Goal: Information Seeking & Learning: Compare options

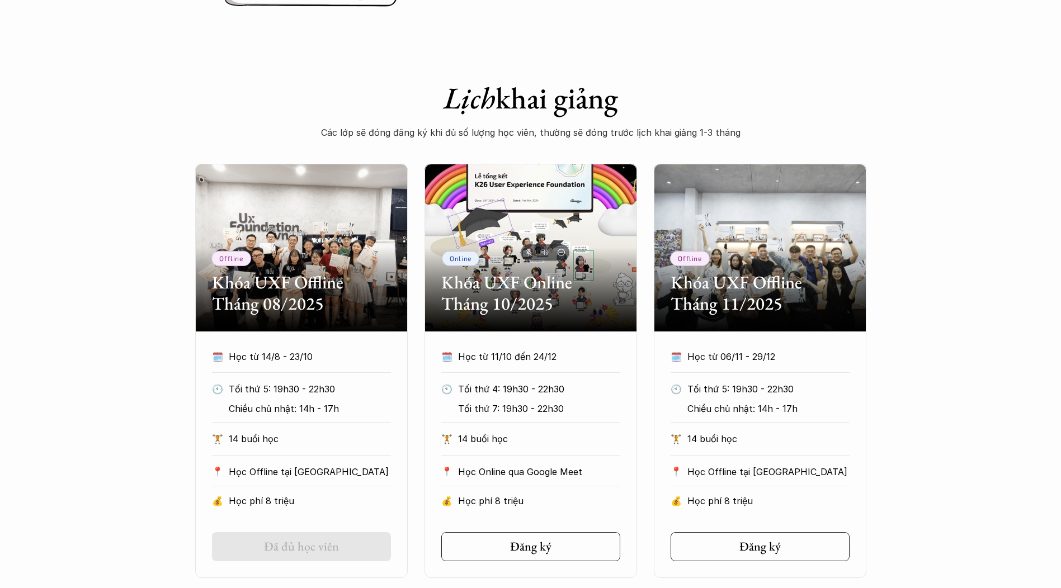
scroll to position [503, 0]
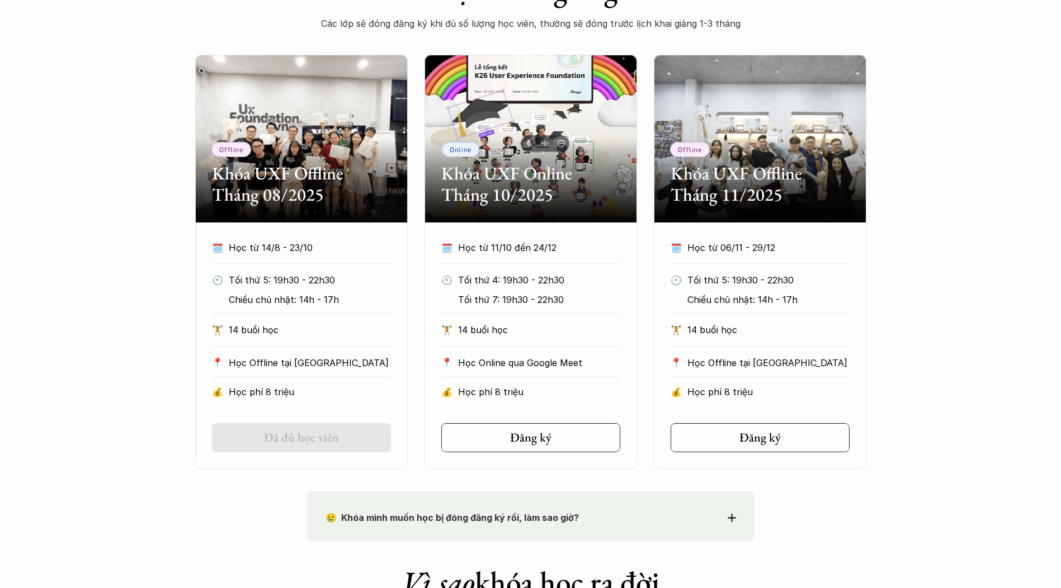
click at [649, 321] on div "Offline Khóa UXF Offline Tháng 08/2025 🗓️ Học từ 14/8 - 23/10 🕙 Tối thứ 5: 19h3…" at bounding box center [530, 262] width 671 height 414
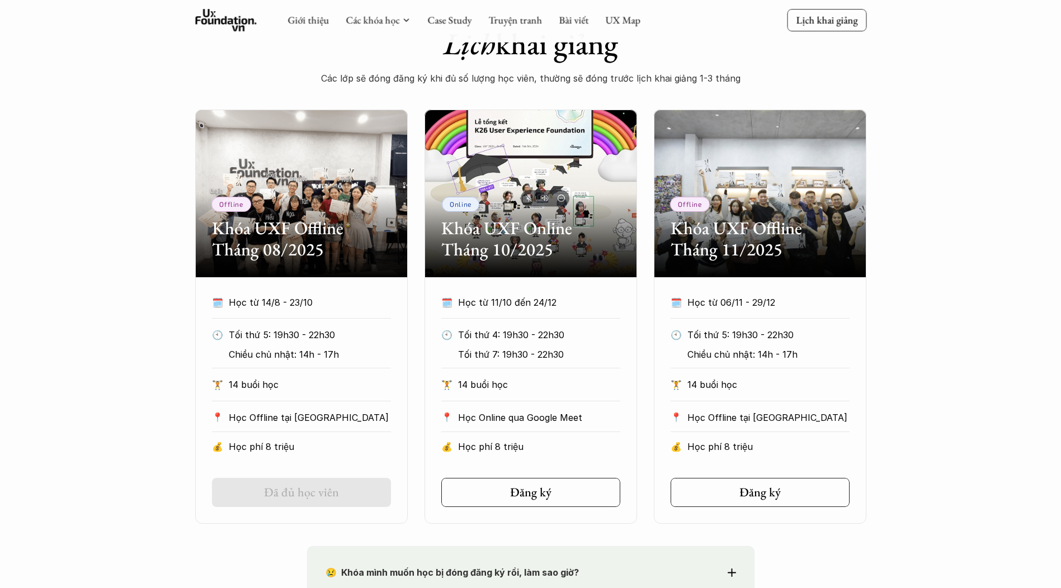
scroll to position [447, 0]
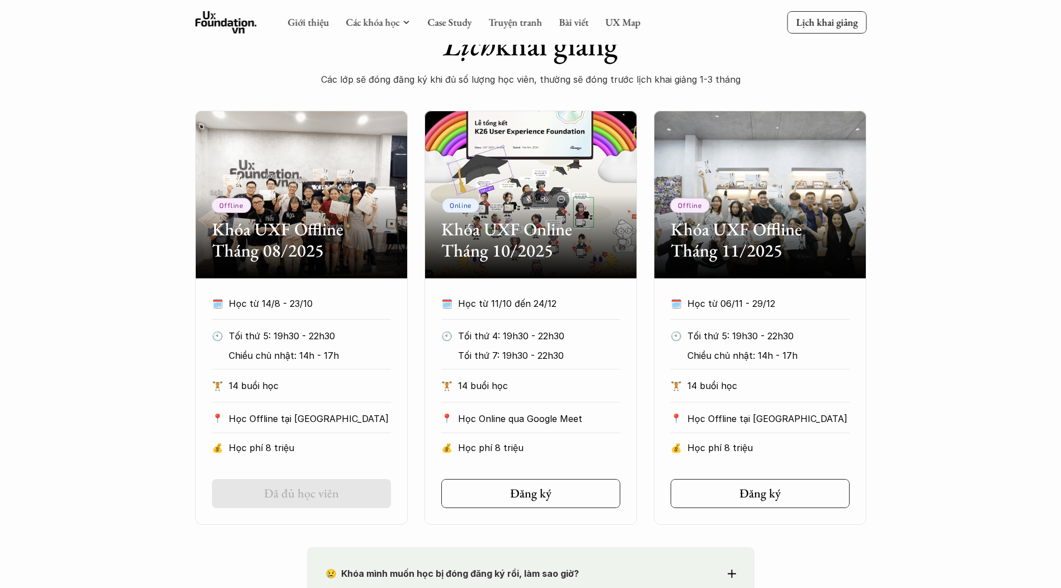
click at [149, 300] on div "Offline Khóa UXF Offline Tháng 08/2025 🗓️ Học từ 14/8 - 23/10 🕙 Tối thứ 5: 19h3…" at bounding box center [530, 318] width 1061 height 414
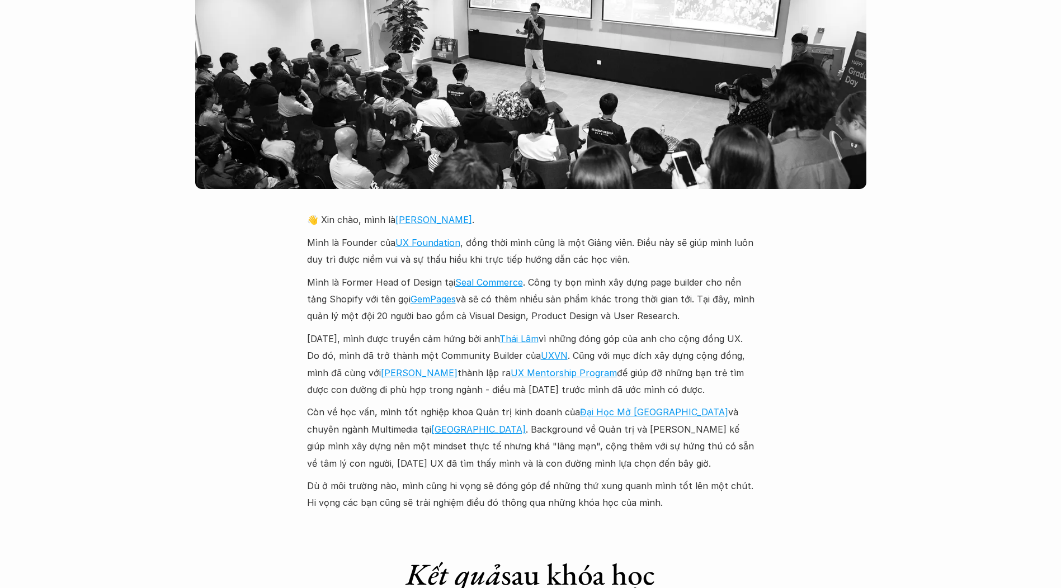
scroll to position [2461, 0]
drag, startPoint x: 620, startPoint y: 230, endPoint x: 771, endPoint y: 291, distance: 162.9
click at [771, 291] on div "Giới thiệu Các khóa học Case Study Truyện tranh Bài viết UX Map Lịch khai giảng…" at bounding box center [530, 431] width 1061 height 5785
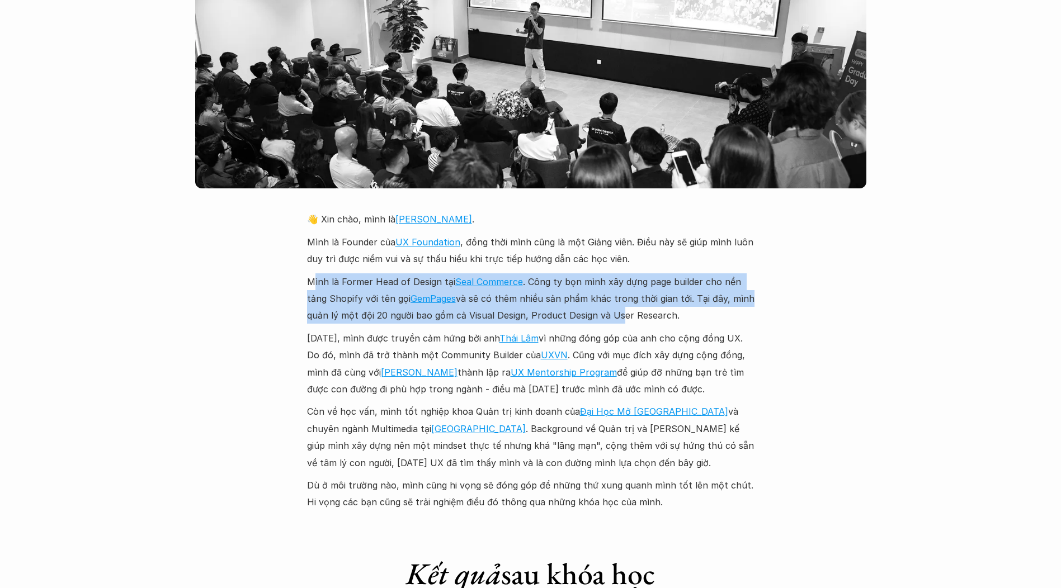
drag, startPoint x: 315, startPoint y: 256, endPoint x: 615, endPoint y: 297, distance: 302.0
click at [615, 297] on p "Mình là Former Head of Design tại Seal Commerce . Công ty bọn mình xây dựng pag…" at bounding box center [530, 299] width 447 height 51
drag, startPoint x: 646, startPoint y: 298, endPoint x: 356, endPoint y: 259, distance: 292.9
click at [356, 274] on p "Mình là Former Head of Design tại Seal Commerce . Công ty bọn mình xây dựng pag…" at bounding box center [530, 299] width 447 height 51
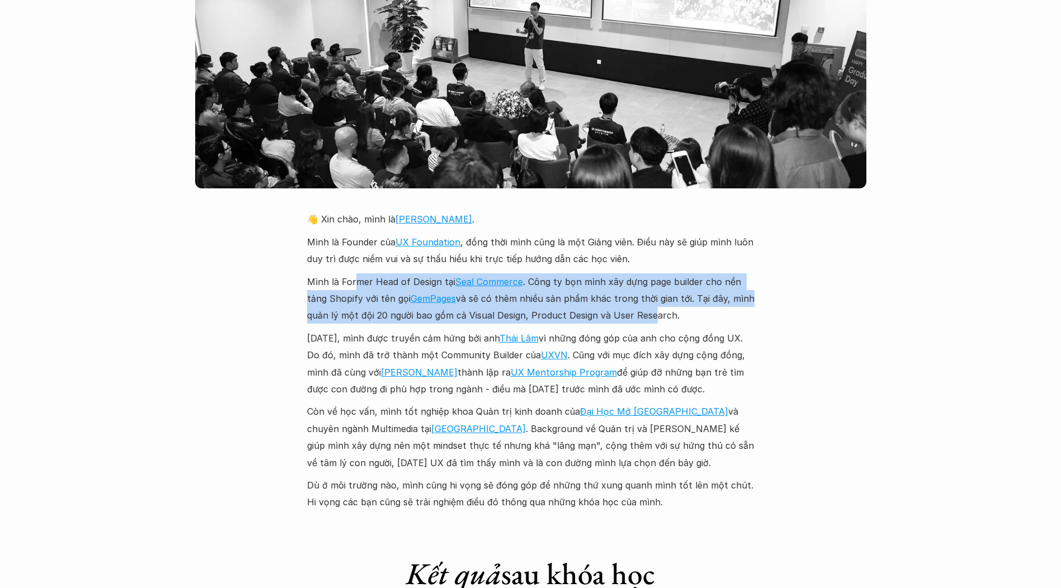
drag, startPoint x: 356, startPoint y: 259, endPoint x: 333, endPoint y: 259, distance: 22.4
click at [355, 274] on p "Mình là Former Head of Design tại Seal Commerce . Công ty bọn mình xây dựng pag…" at bounding box center [530, 299] width 447 height 51
drag, startPoint x: 345, startPoint y: 258, endPoint x: 623, endPoint y: 294, distance: 280.8
click at [623, 294] on p "Mình là Former Head of Design tại Seal Commerce . Công ty bọn mình xây dựng pag…" at bounding box center [530, 299] width 447 height 51
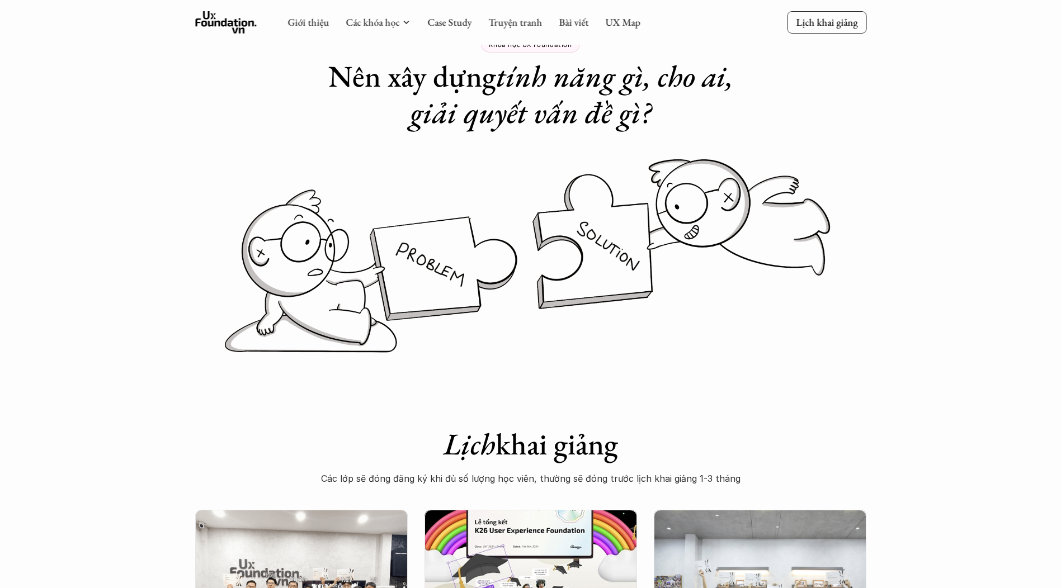
scroll to position [0, 0]
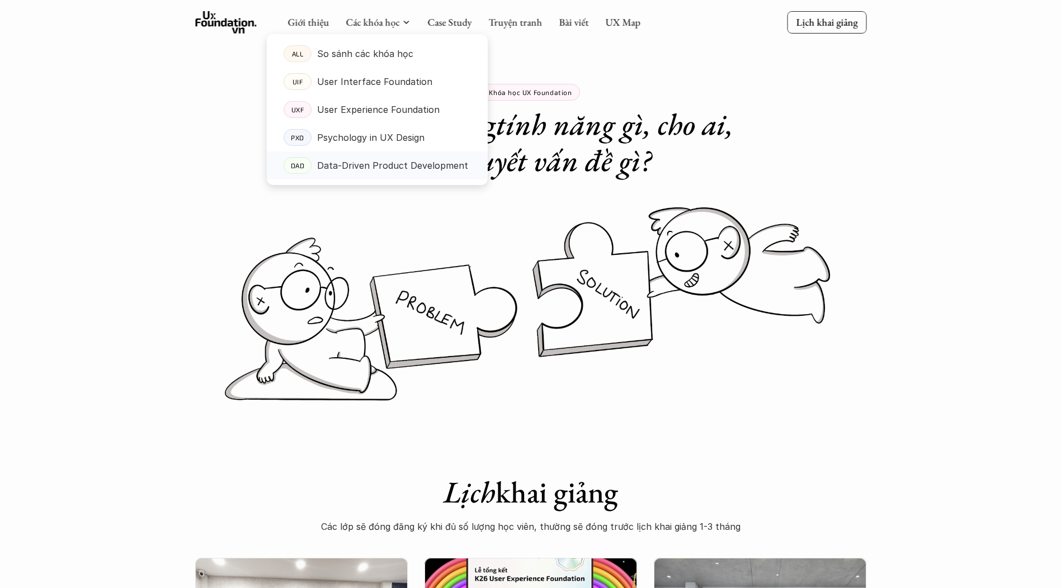
click at [388, 167] on p "Data-Driven Product Development" at bounding box center [392, 165] width 151 height 17
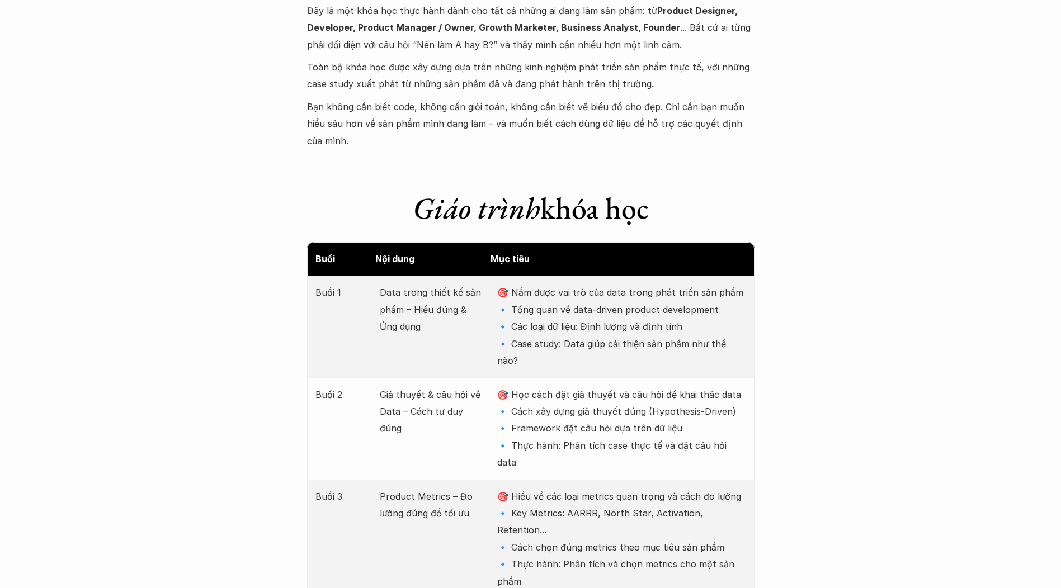
scroll to position [1342, 0]
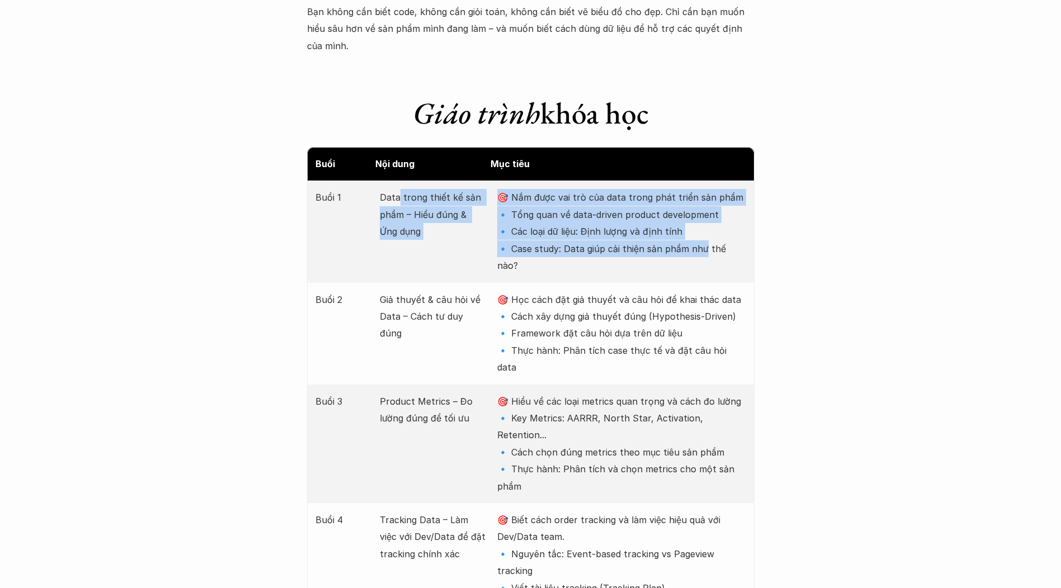
drag, startPoint x: 399, startPoint y: 176, endPoint x: 703, endPoint y: 235, distance: 309.9
click at [703, 235] on div "Buổi 1 Data trong thiết kế sản phẩm – Hiểu đúng & Ứng dụng 🎯 Nắm được vai trò c…" at bounding box center [530, 232] width 447 height 102
click at [703, 235] on p "🎯 Nắm được vai trò của data trong phát triển sản phẩm 🔹 Tổng quan về data-drive…" at bounding box center [621, 231] width 248 height 85
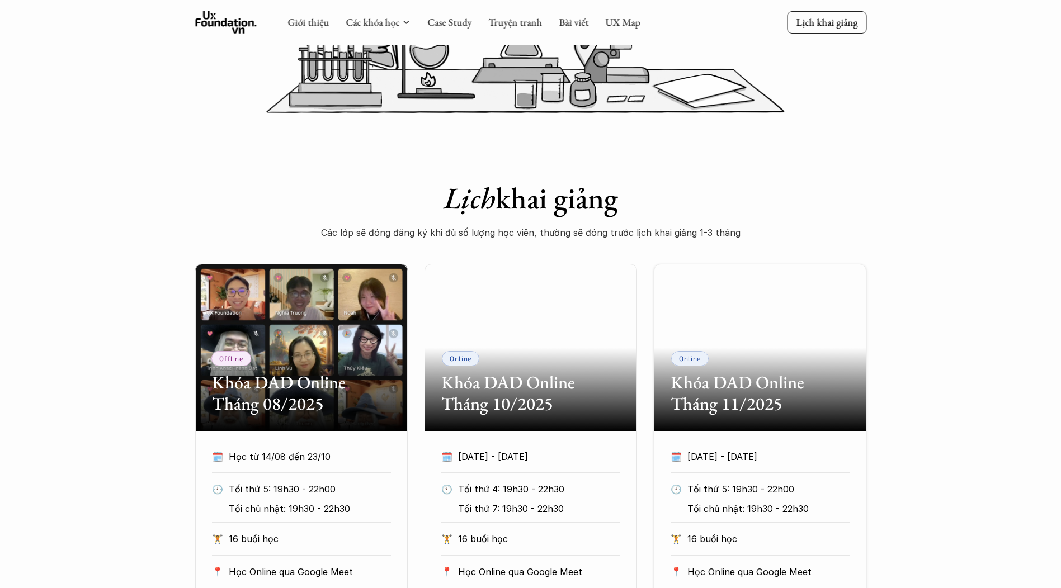
scroll to position [0, 0]
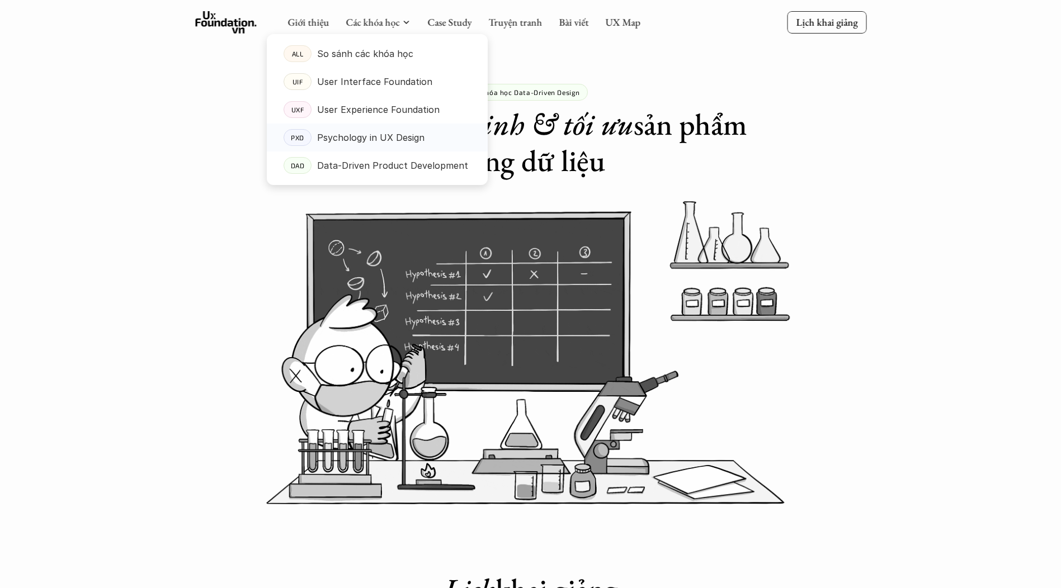
click at [377, 134] on p "Psychology in UX Design" at bounding box center [370, 137] width 107 height 17
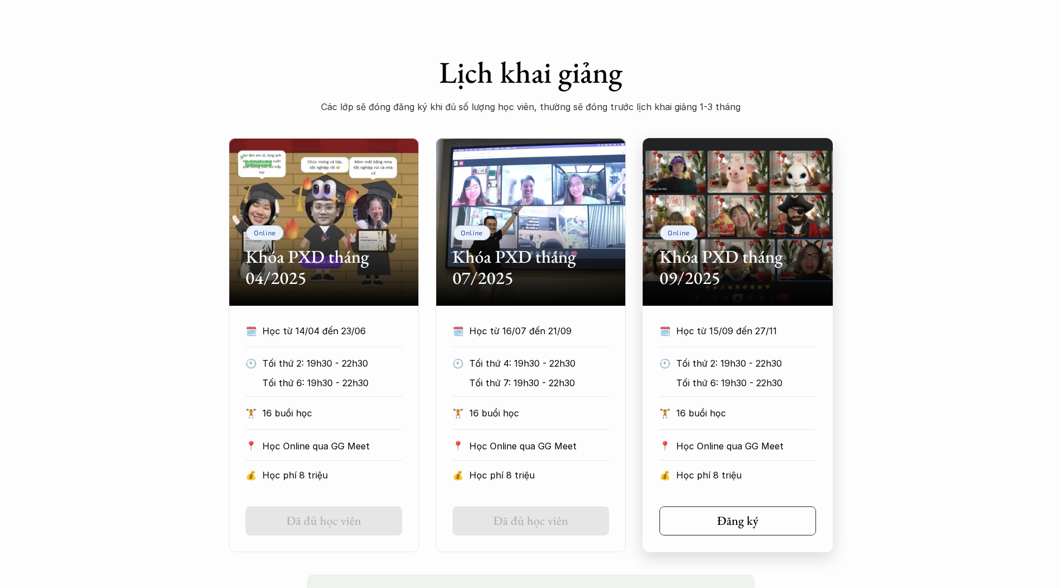
scroll to position [447, 0]
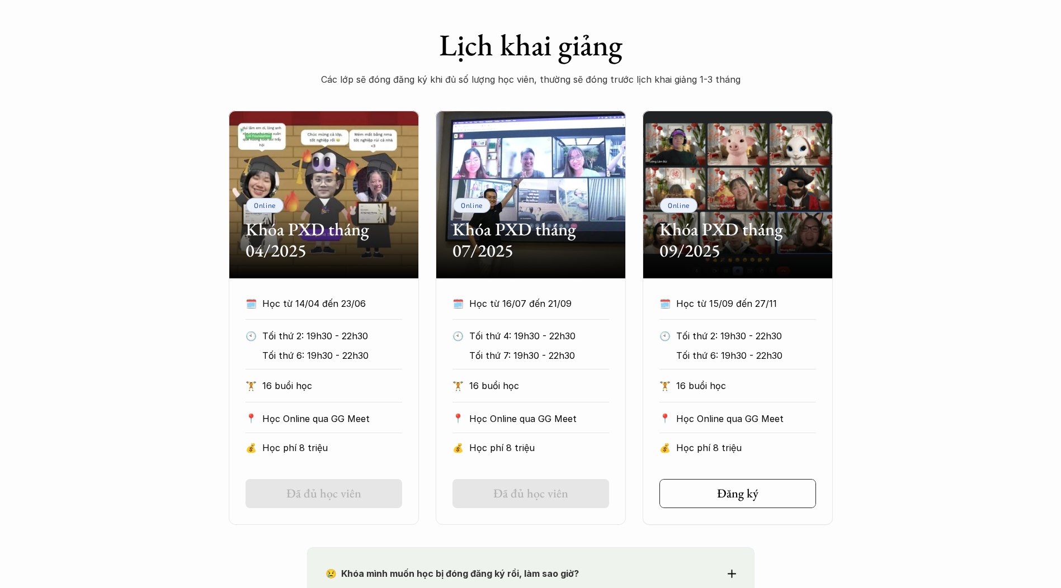
click at [773, 401] on div "🏋️ 16 buổi học" at bounding box center [737, 390] width 157 height 25
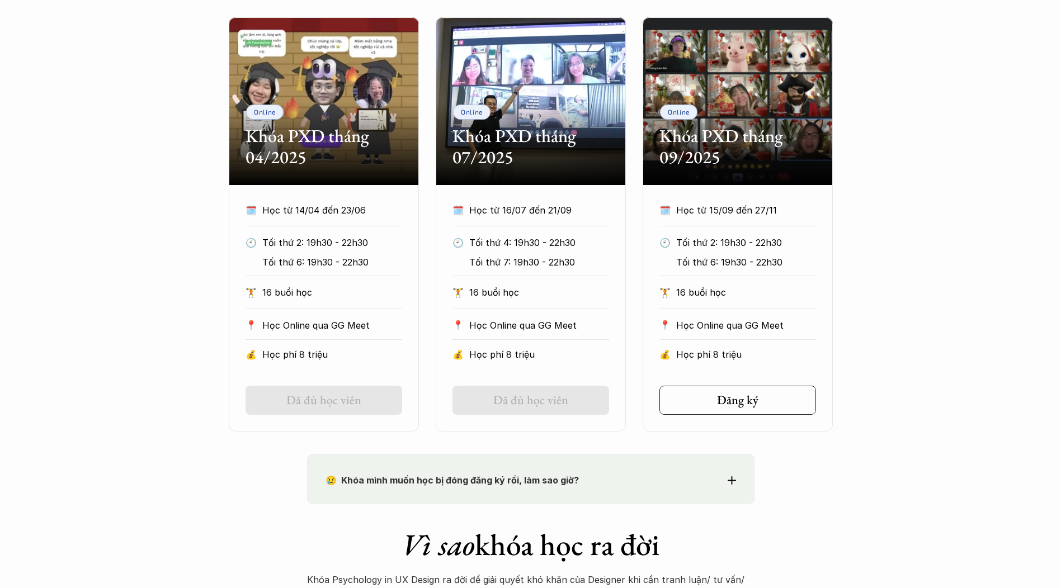
scroll to position [727, 0]
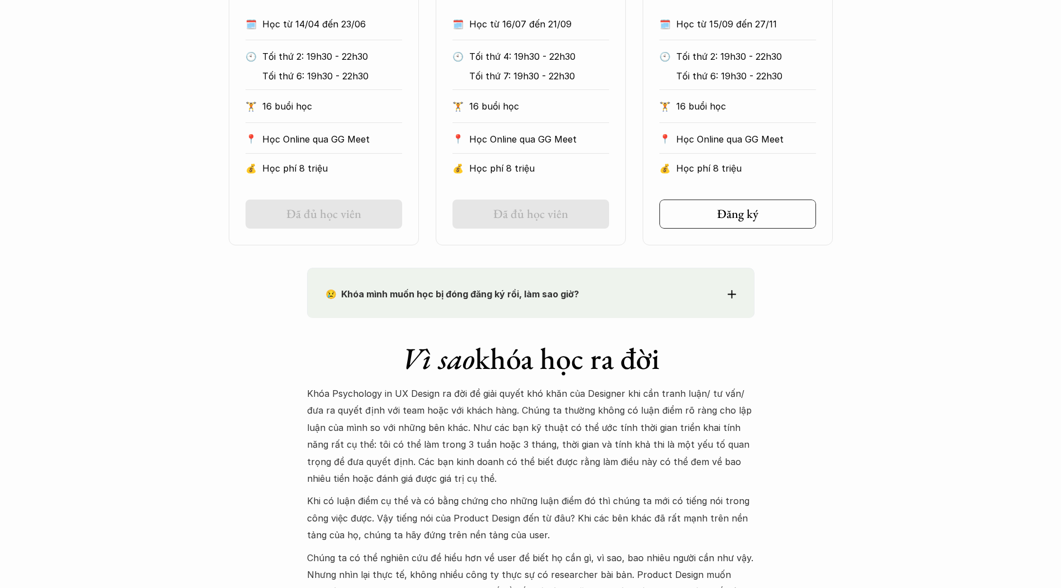
click at [621, 291] on p "😢 Khóa mình muốn học bị đóng đăng ký rồi, làm sao giờ?" at bounding box center [511, 294] width 370 height 17
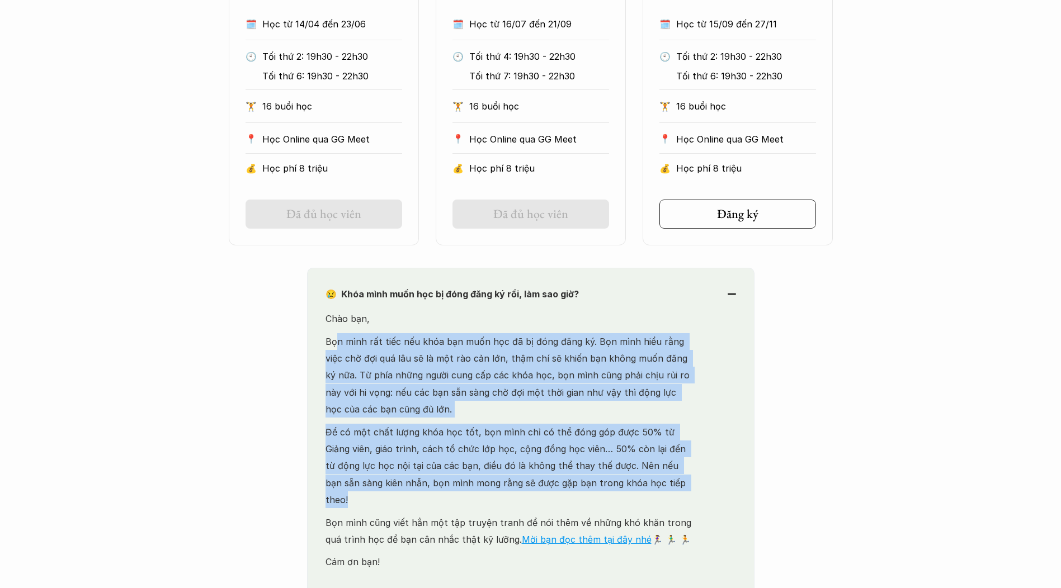
drag, startPoint x: 334, startPoint y: 335, endPoint x: 860, endPoint y: 479, distance: 544.5
drag, startPoint x: 860, startPoint y: 479, endPoint x: 874, endPoint y: 483, distance: 15.2
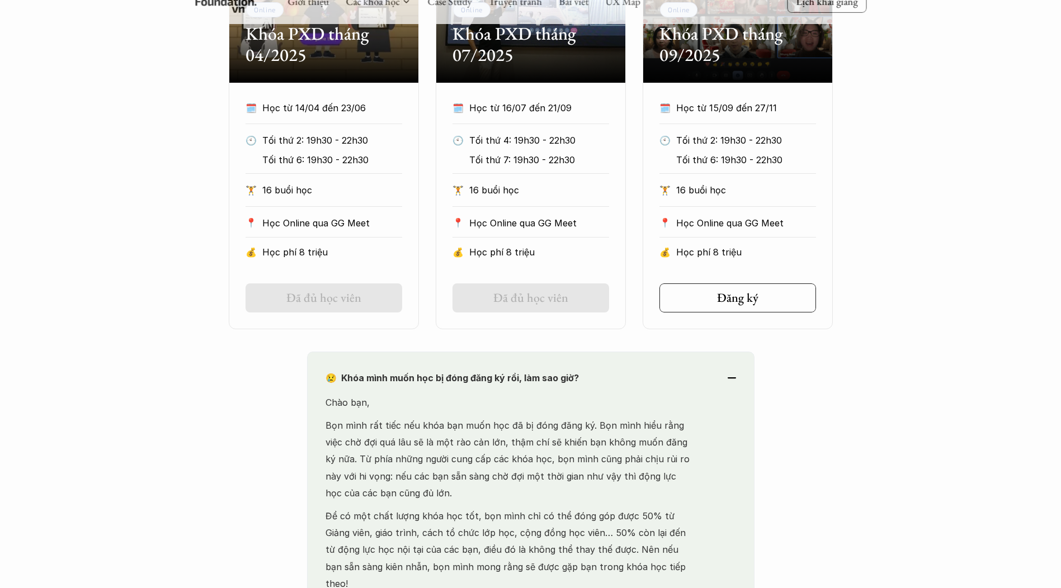
scroll to position [503, 0]
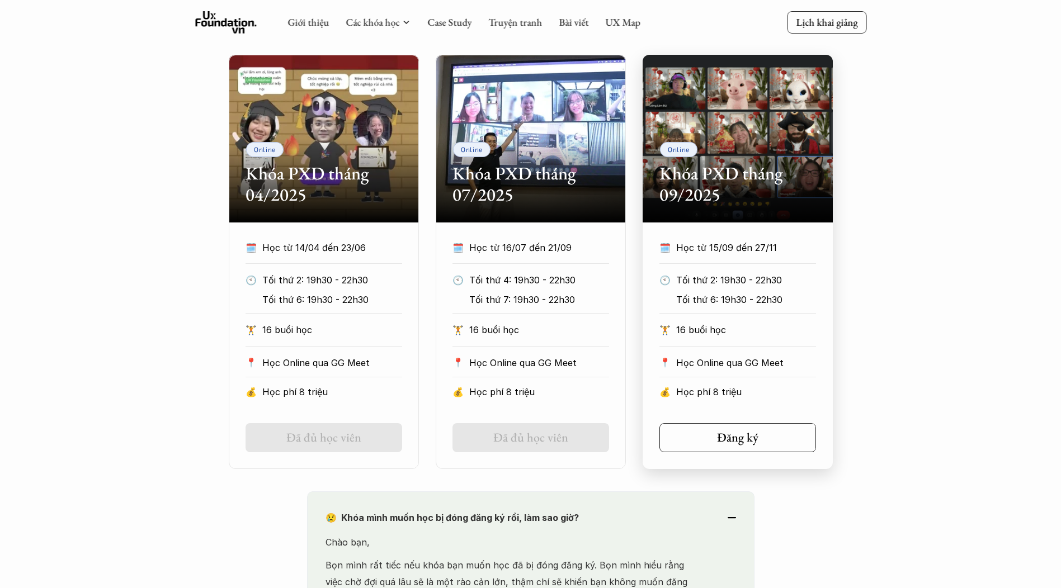
click at [756, 239] on p "Học từ 15/09 đến 27/11" at bounding box center [746, 247] width 140 height 17
click at [678, 434] on link "Đăng ký" at bounding box center [737, 437] width 157 height 29
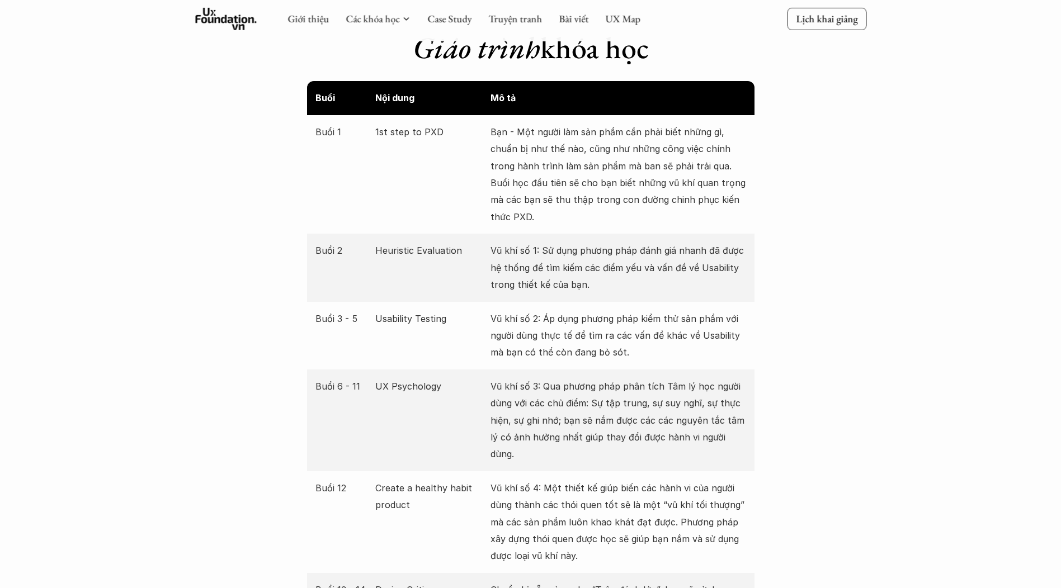
scroll to position [2293, 0]
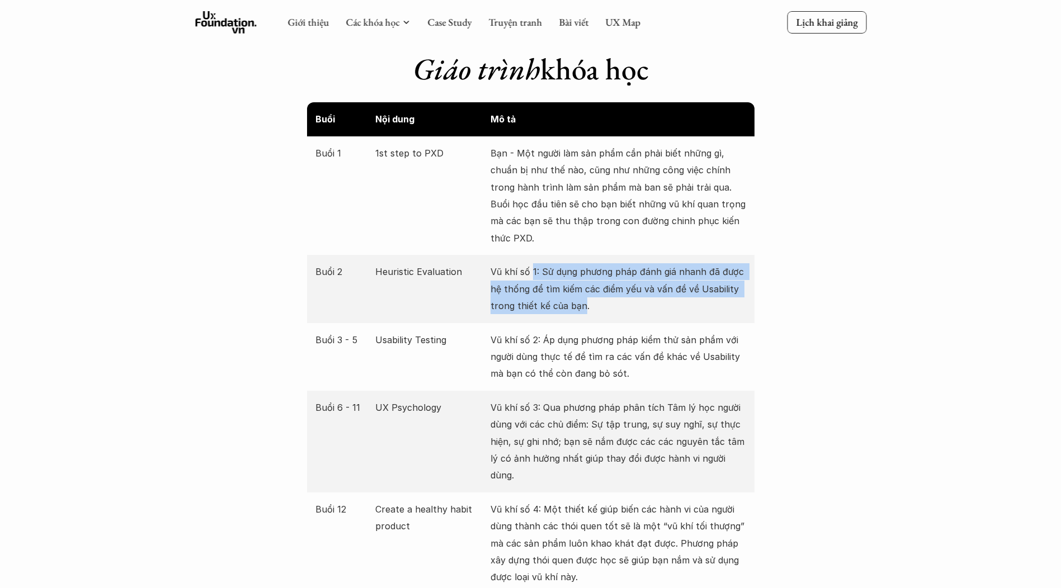
drag, startPoint x: 583, startPoint y: 286, endPoint x: 534, endPoint y: 250, distance: 61.3
click at [534, 263] on p "Vũ khí số 1: Sử dụng phương pháp đánh giá nhanh đã được hệ thống để tìm kiếm cá…" at bounding box center [619, 288] width 256 height 51
drag, startPoint x: 534, startPoint y: 250, endPoint x: 512, endPoint y: 252, distance: 21.3
click at [533, 263] on p "Vũ khí số 1: Sử dụng phương pháp đánh giá nhanh đã được hệ thống để tìm kiếm cá…" at bounding box center [619, 288] width 256 height 51
drag, startPoint x: 511, startPoint y: 252, endPoint x: 574, endPoint y: 299, distance: 78.8
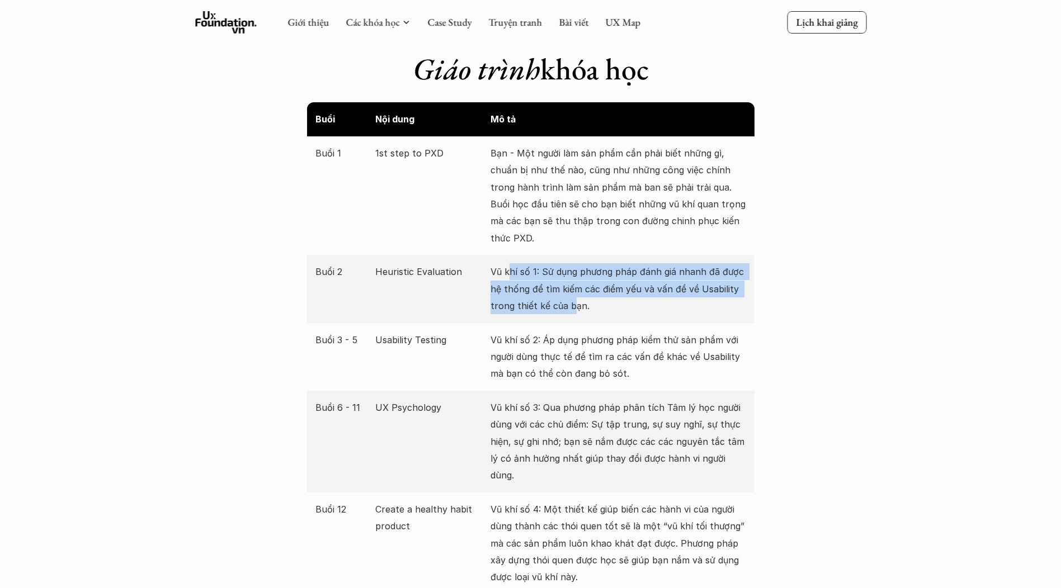
click at [574, 299] on div "Buổi 2 Heuristic Evaluation Vũ khí số 1: Sử dụng phương pháp đánh giá nhanh đã …" at bounding box center [530, 289] width 447 height 68
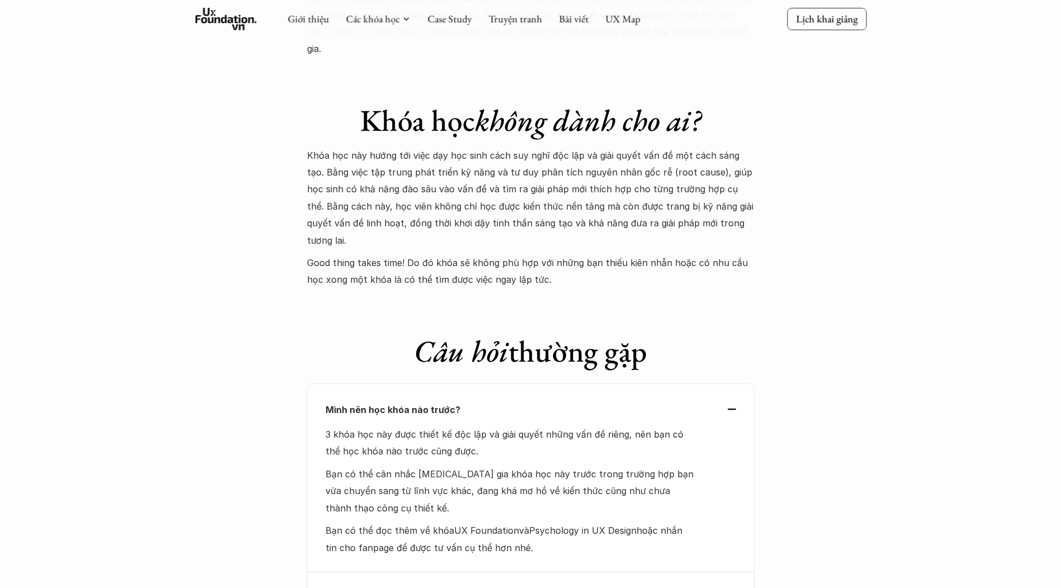
scroll to position [4699, 0]
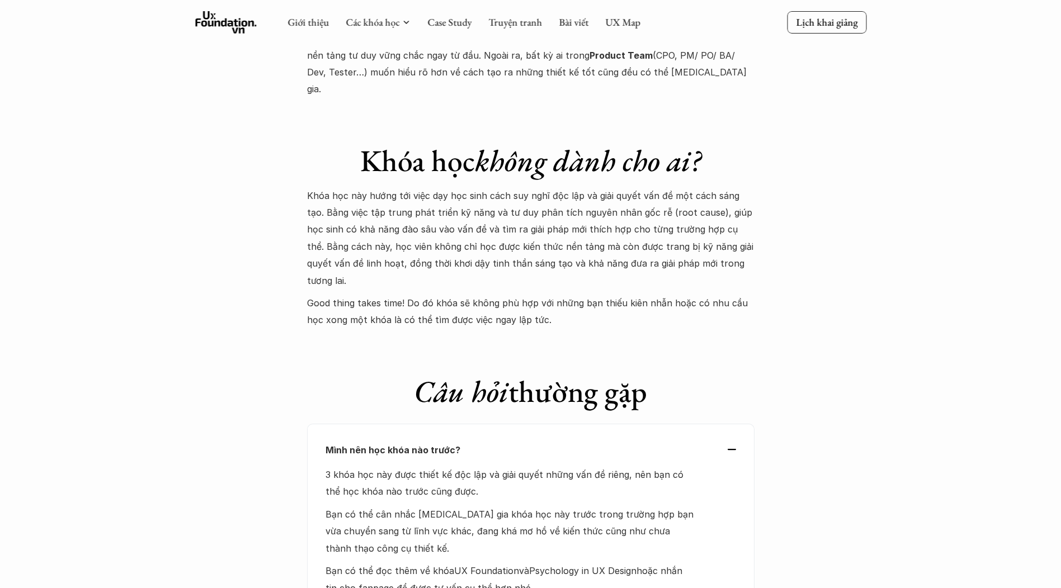
drag, startPoint x: 634, startPoint y: 243, endPoint x: 297, endPoint y: 117, distance: 359.5
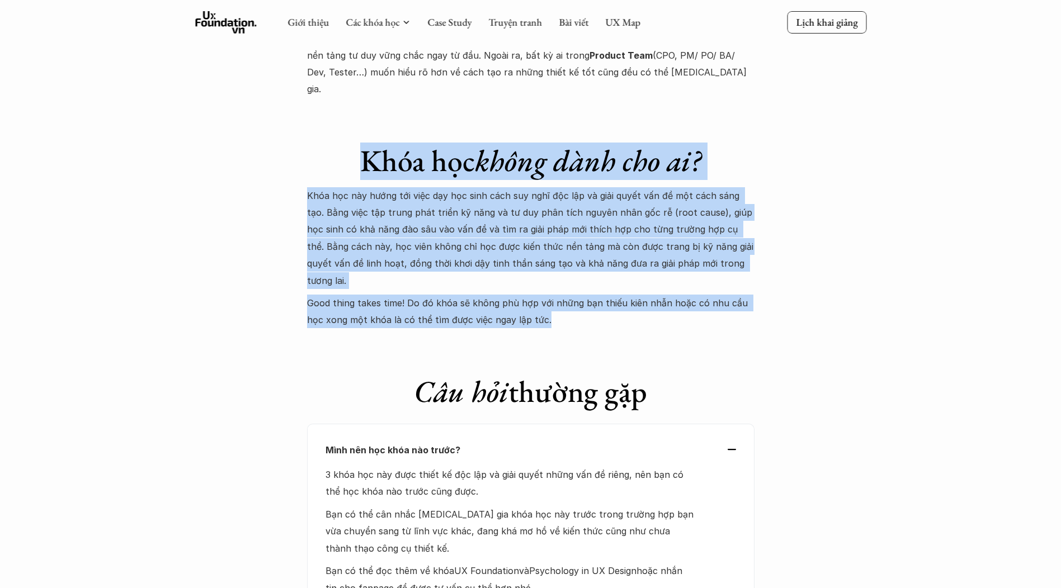
drag, startPoint x: 302, startPoint y: 90, endPoint x: 592, endPoint y: 223, distance: 319.4
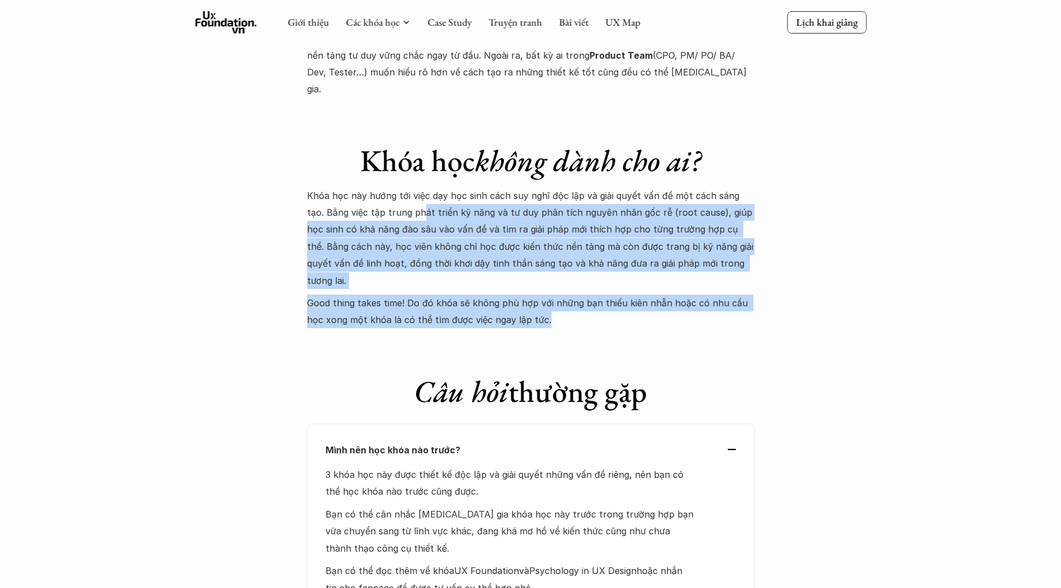
drag, startPoint x: 581, startPoint y: 212, endPoint x: 403, endPoint y: 120, distance: 200.1
drag, startPoint x: 403, startPoint y: 120, endPoint x: 379, endPoint y: 119, distance: 23.6
click at [402, 187] on p "Khóa học này hướng tới việc dạy học sinh cách suy nghĩ độc lập và giải quyết vấ…" at bounding box center [530, 238] width 447 height 102
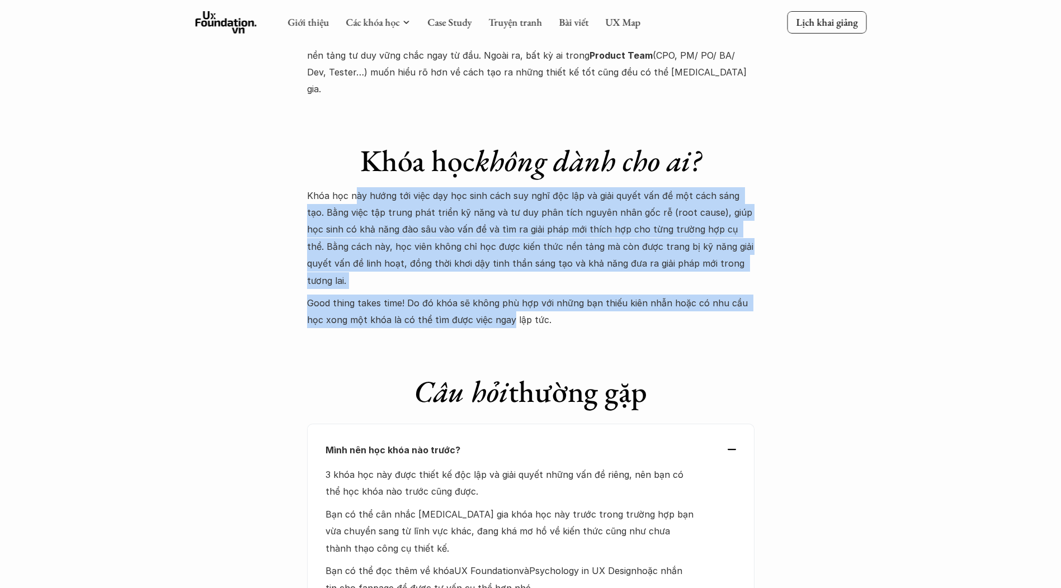
drag, startPoint x: 356, startPoint y: 115, endPoint x: 489, endPoint y: 223, distance: 171.7
drag, startPoint x: 489, startPoint y: 223, endPoint x: 502, endPoint y: 227, distance: 14.0
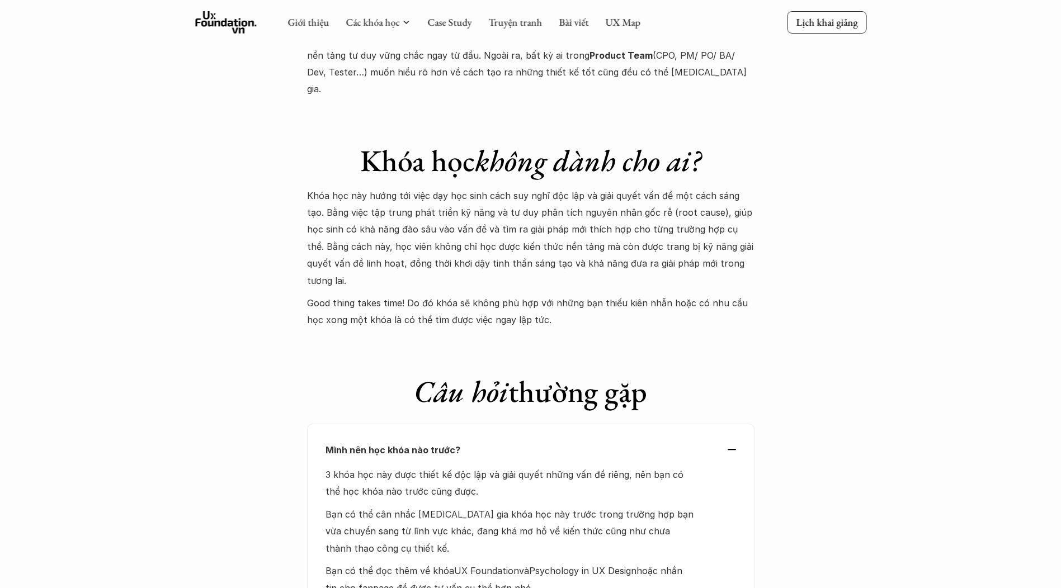
drag, startPoint x: 847, startPoint y: 352, endPoint x: 848, endPoint y: 359, distance: 7.4
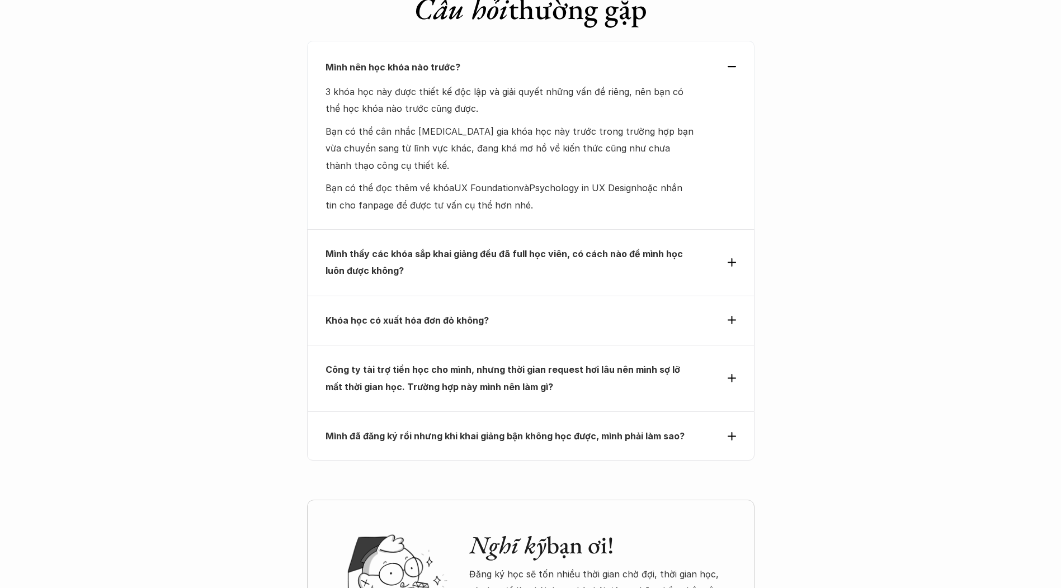
scroll to position [5124, 0]
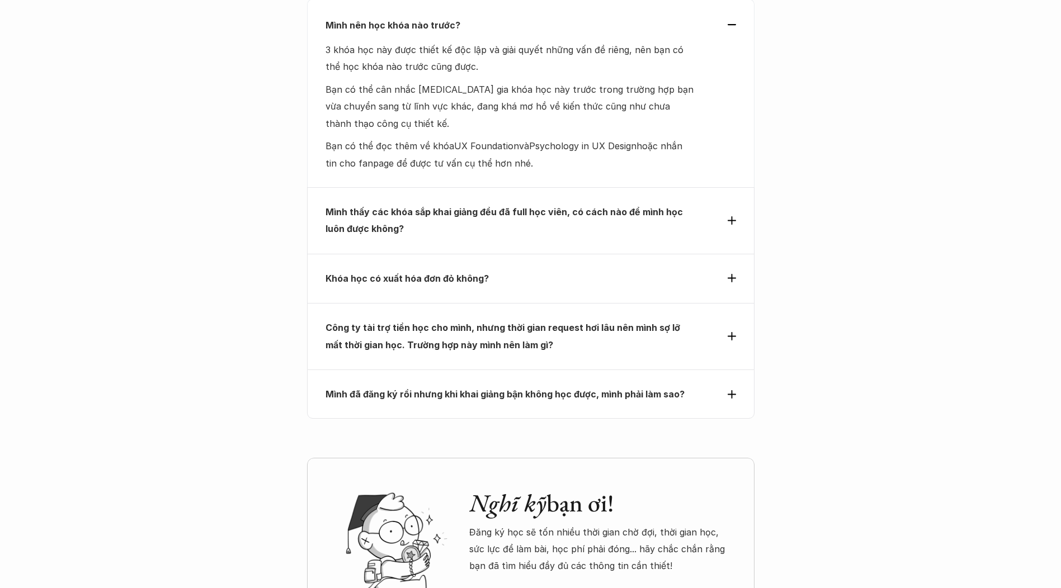
click at [539, 254] on div "Khóa học có xuất hóa đơn đỏ không?" at bounding box center [530, 278] width 447 height 49
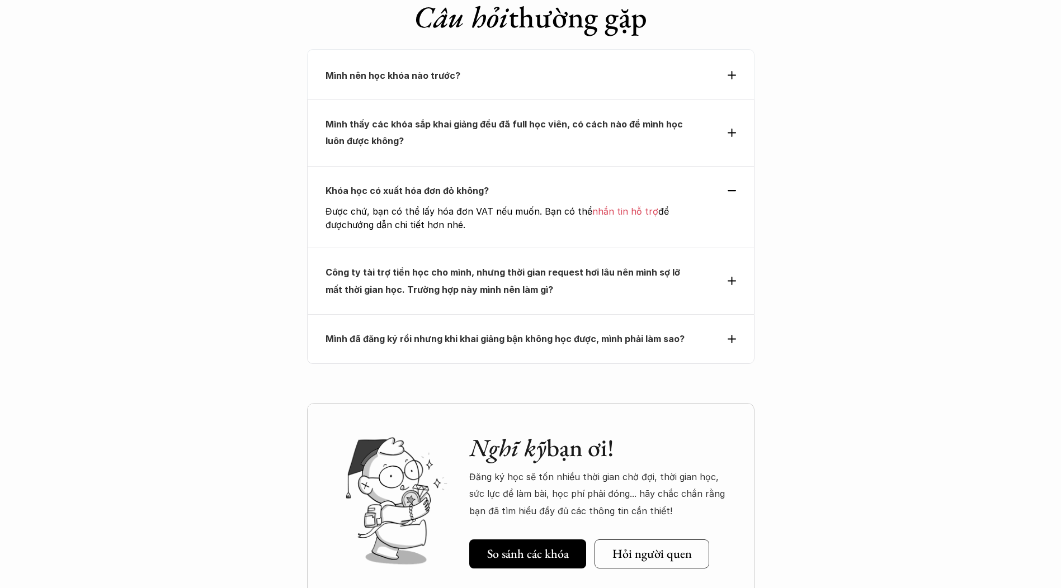
scroll to position [5012, 0]
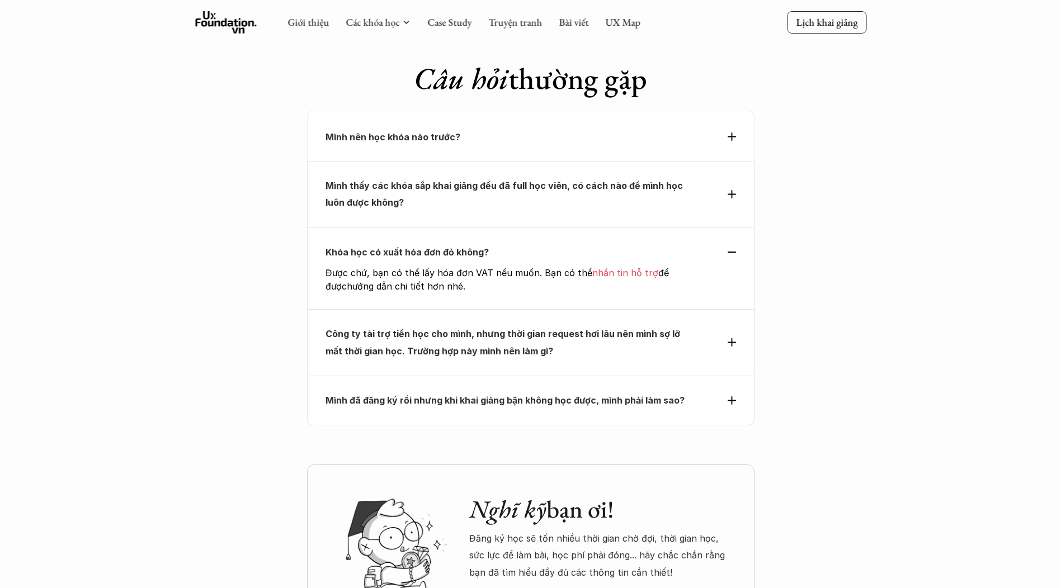
click at [454, 326] on p "Công ty tài trợ tiền học cho mình, nhưng thời gian request hơi lâu nên mình sợ …" at bounding box center [511, 343] width 370 height 34
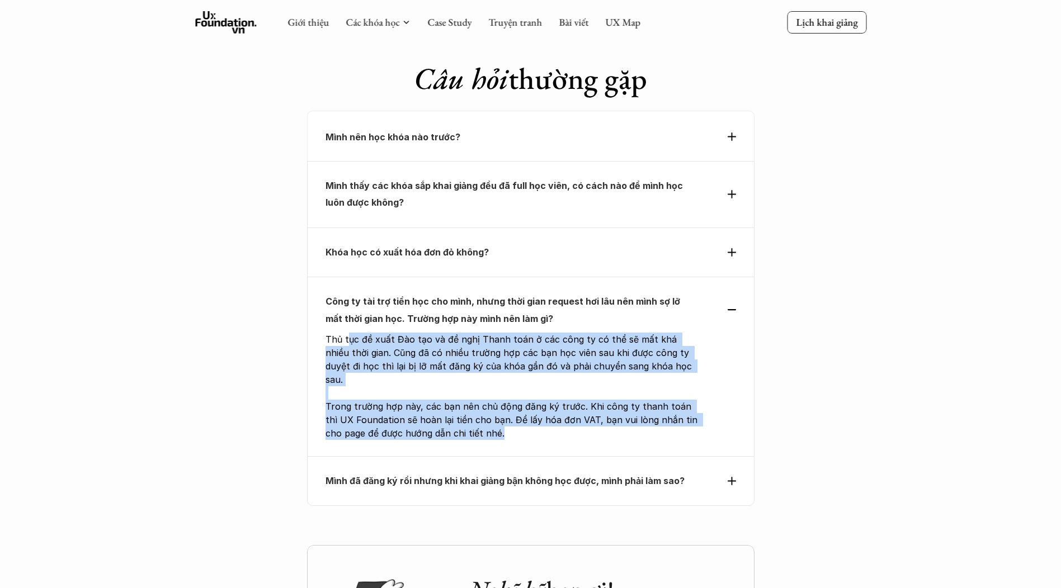
drag, startPoint x: 349, startPoint y: 233, endPoint x: 710, endPoint y: 317, distance: 371.1
click at [710, 317] on div "Công ty tài trợ tiền học cho mình, nhưng thời gian request hơi lâu nên mình sợ …" at bounding box center [530, 367] width 447 height 180
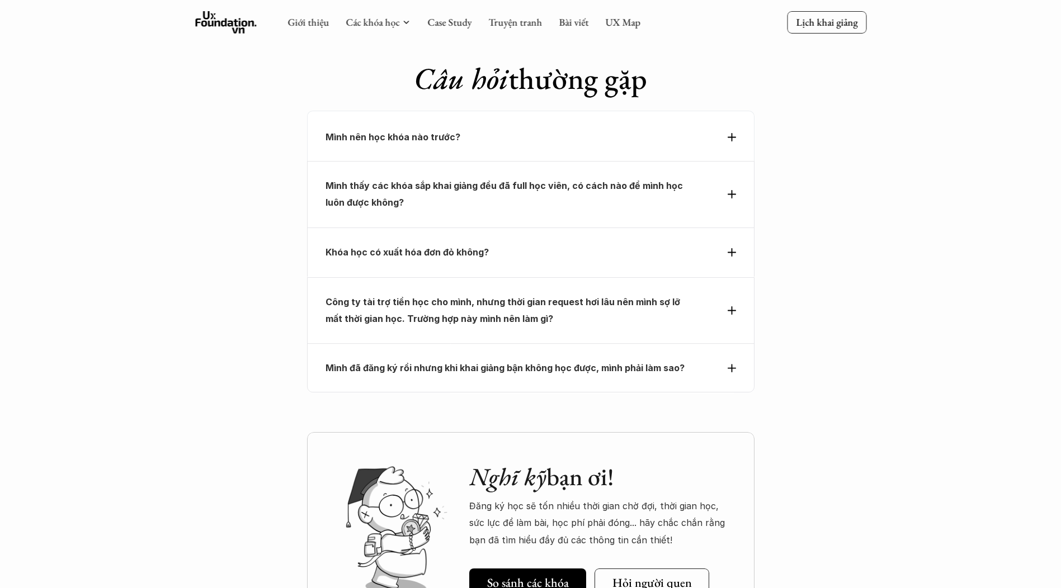
drag, startPoint x: 710, startPoint y: 317, endPoint x: 491, endPoint y: 214, distance: 242.7
click at [491, 296] on strong "Công ty tài trợ tiền học cho mình, nhưng thời gian request hơi lâu nên mình sợ …" at bounding box center [504, 310] width 357 height 28
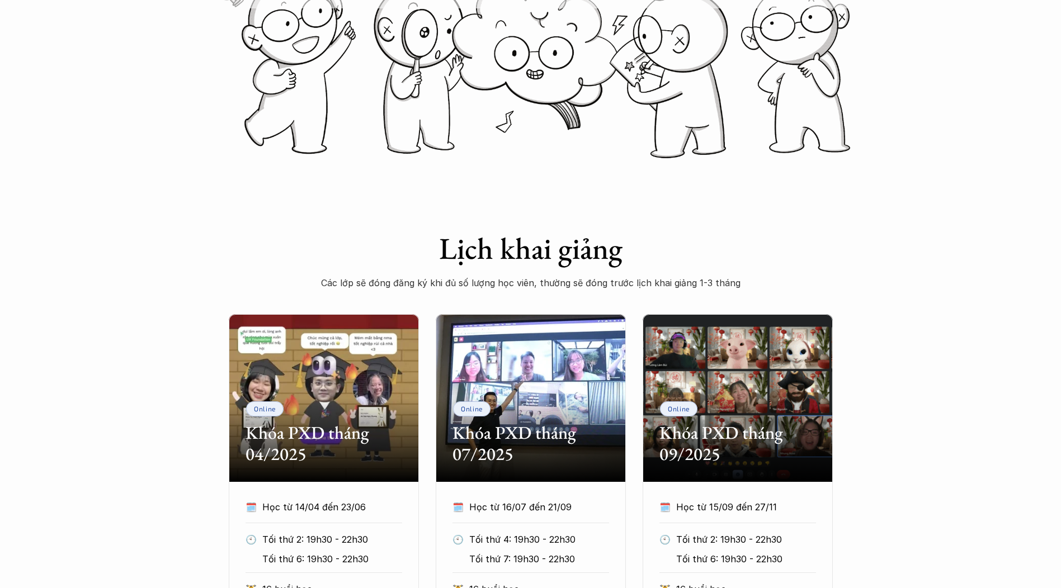
scroll to position [0, 0]
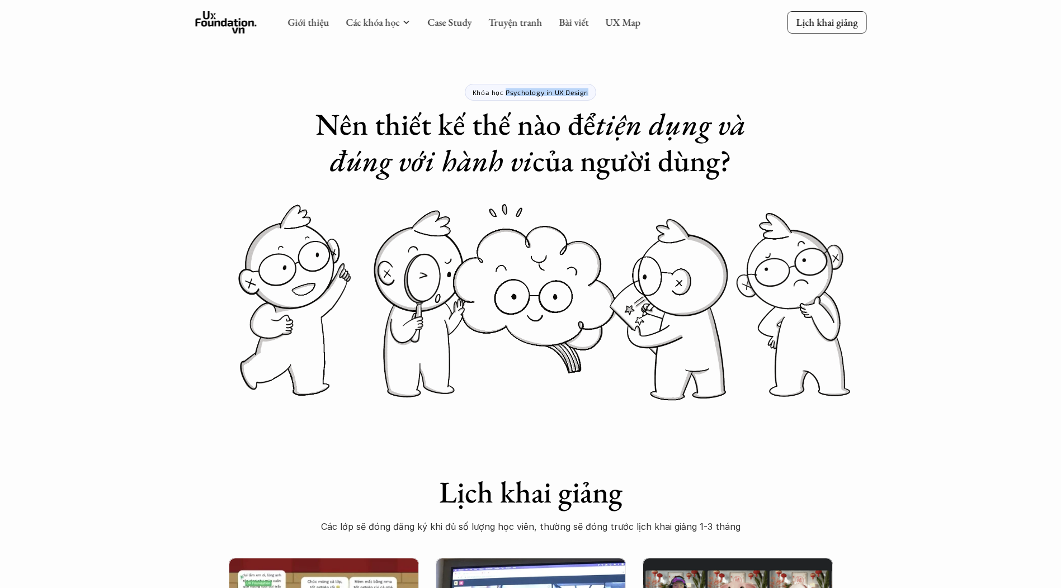
drag, startPoint x: 531, startPoint y: 94, endPoint x: 593, endPoint y: 91, distance: 61.6
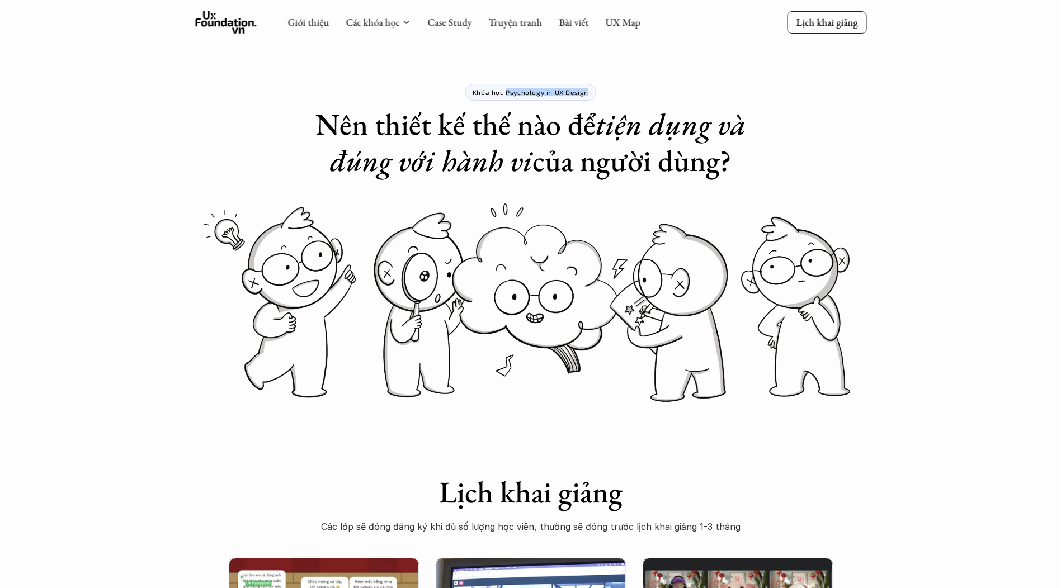
click at [593, 91] on div "Khóa học Psychology in UX Design" at bounding box center [530, 92] width 131 height 17
copy p "Psychology in UX Design"
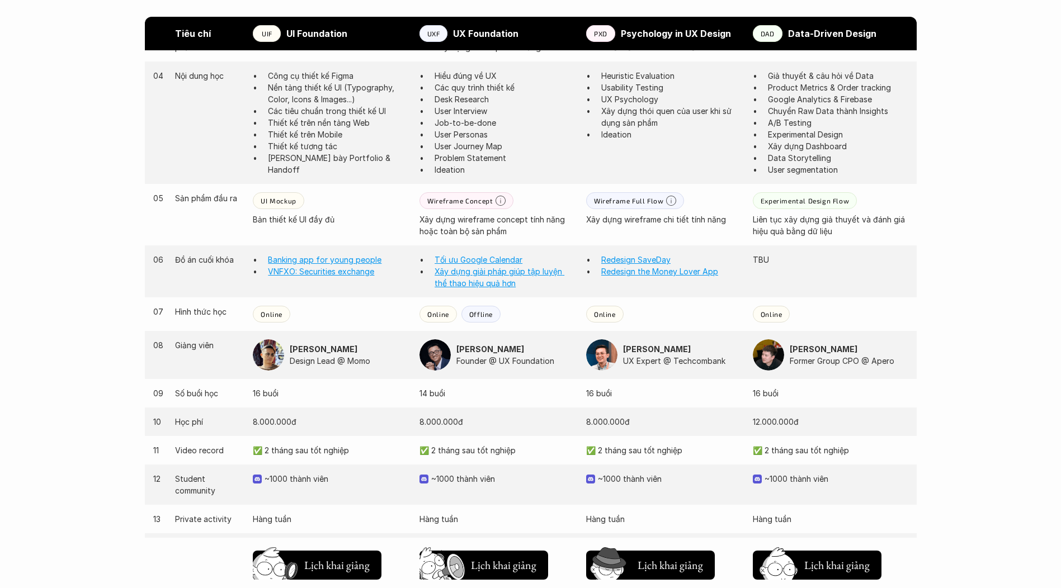
scroll to position [895, 0]
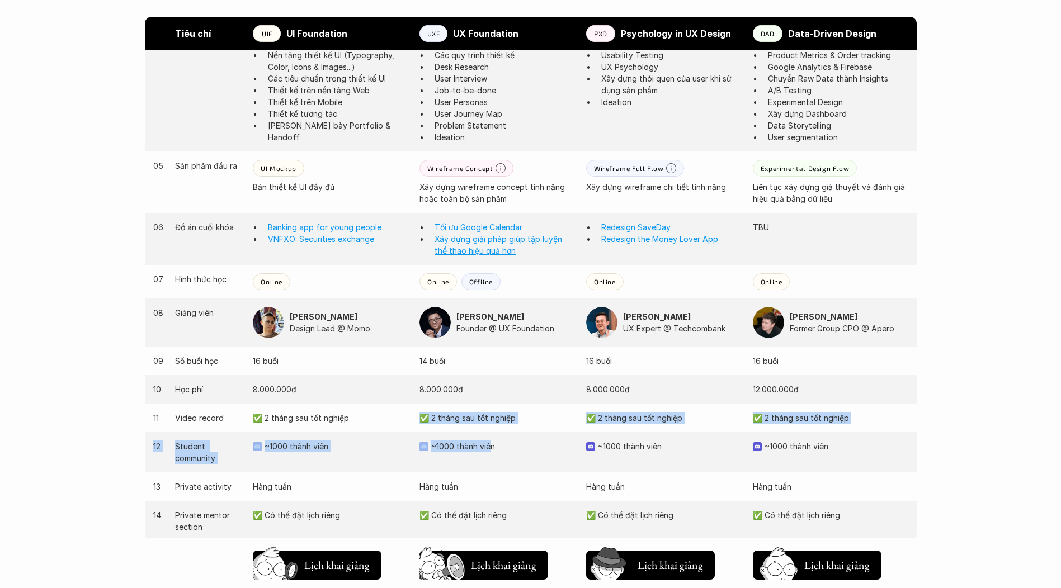
drag, startPoint x: 436, startPoint y: 416, endPoint x: 491, endPoint y: 458, distance: 69.0
click at [491, 458] on div "03 Giai đoạn sản phẩm Thiết kế giao diện sản phẩm Nghiên cứu người dùng (User N…" at bounding box center [531, 290] width 772 height 603
click at [491, 458] on div "12 Student community ~1000 thành viên ~1000 thành viên ~1000 thành viên ~1000 t…" at bounding box center [531, 452] width 772 height 40
drag, startPoint x: 525, startPoint y: 459, endPoint x: 394, endPoint y: 412, distance: 138.7
click at [394, 412] on div "03 Giai đoạn sản phẩm Thiết kế giao diện sản phẩm Nghiên cứu người dùng (User N…" at bounding box center [531, 290] width 772 height 603
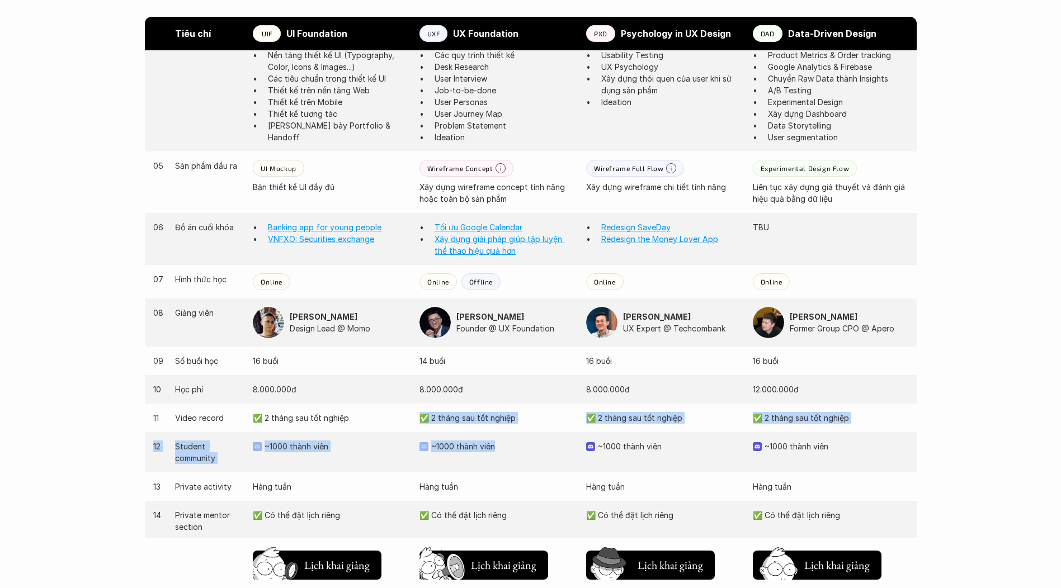
click at [394, 412] on div "11 Video record ✅ 2 tháng sau tốt nghiệp ✅ 2 tháng sau tốt nghiệp ✅ 2 tháng sau…" at bounding box center [531, 418] width 772 height 29
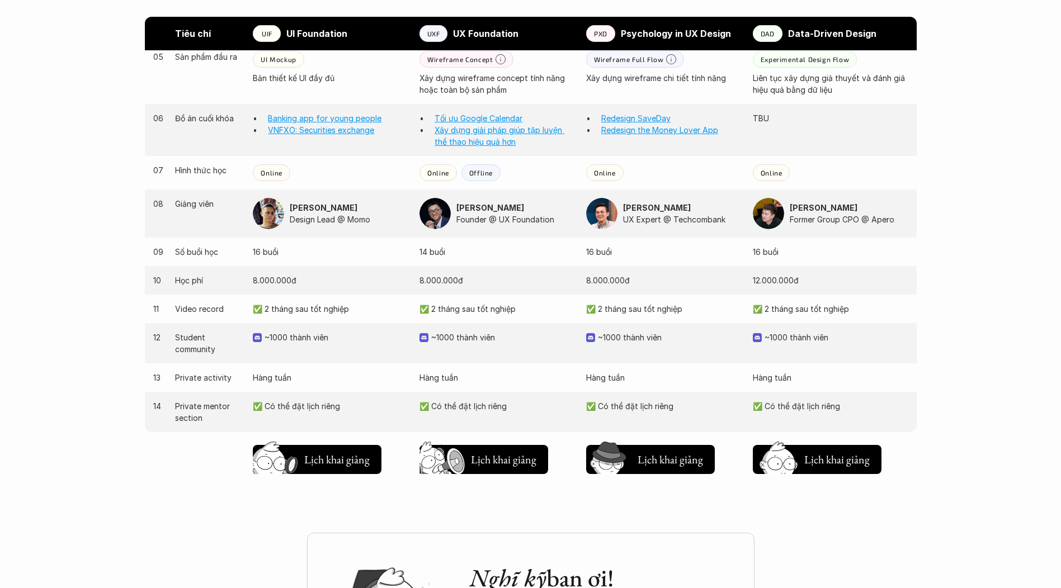
scroll to position [1007, 0]
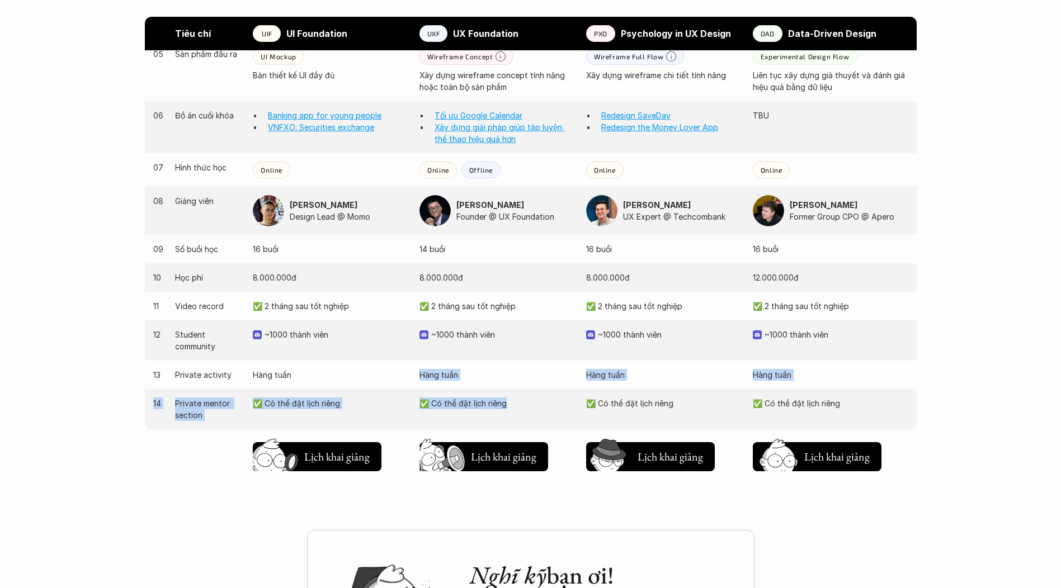
drag, startPoint x: 410, startPoint y: 370, endPoint x: 517, endPoint y: 413, distance: 115.7
click at [517, 413] on div "03 Giai đoạn sản phẩm Thiết kế giao diện sản phẩm Nghiên cứu người dùng (User N…" at bounding box center [531, 178] width 772 height 603
click at [517, 413] on div "14 Private mentor section ✅ Có thể đặt lịch riêng ✅ Có thể đặt lịch riêng ✅ Có …" at bounding box center [531, 409] width 772 height 40
drag, startPoint x: 533, startPoint y: 410, endPoint x: 394, endPoint y: 369, distance: 144.1
click at [394, 369] on div "03 Giai đoạn sản phẩm Thiết kế giao diện sản phẩm Nghiên cứu người dùng (User N…" at bounding box center [531, 178] width 772 height 603
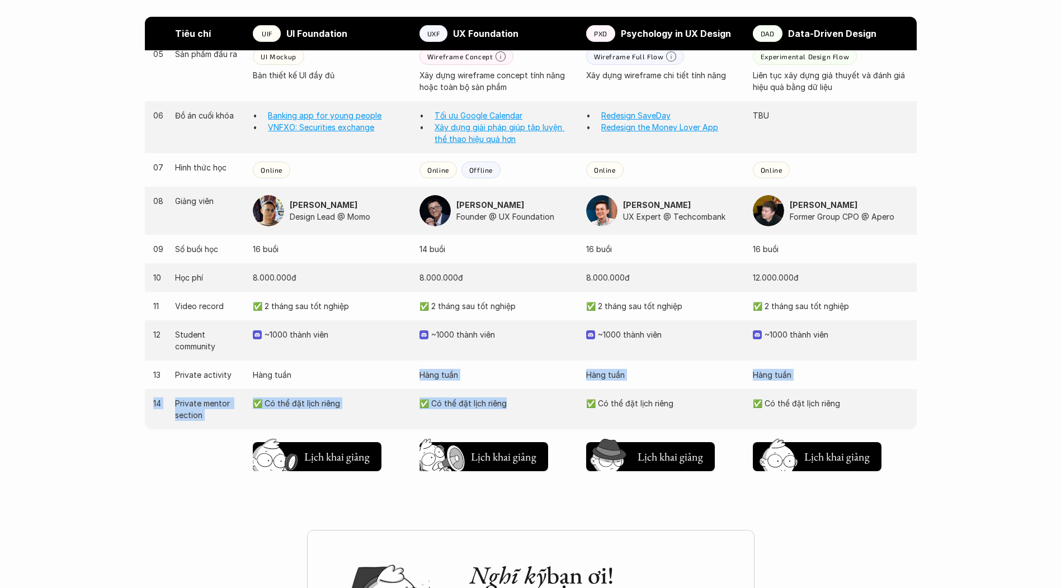
click at [394, 369] on p "Hàng tuần" at bounding box center [330, 375] width 155 height 12
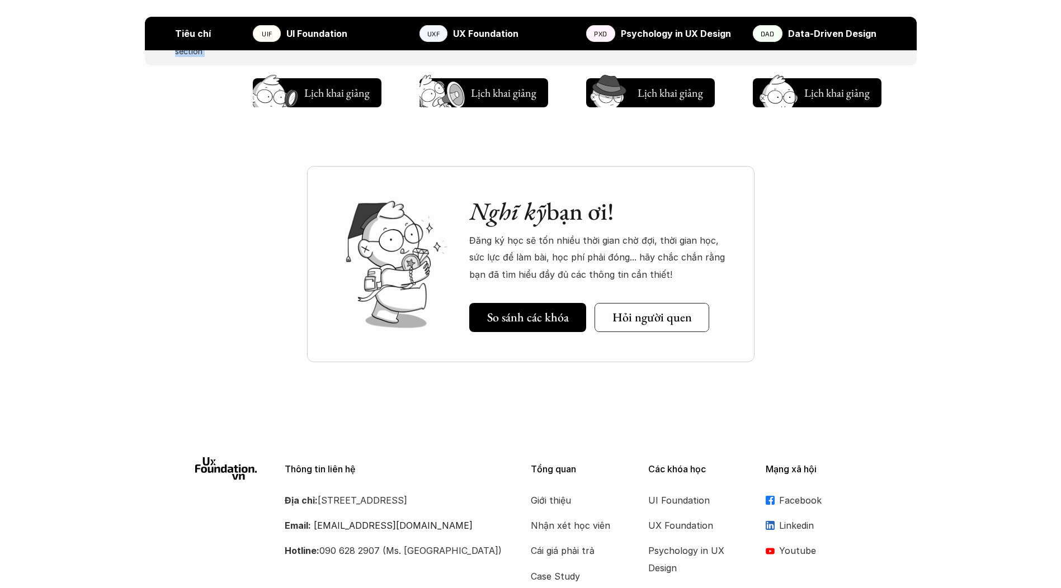
scroll to position [1398, 0]
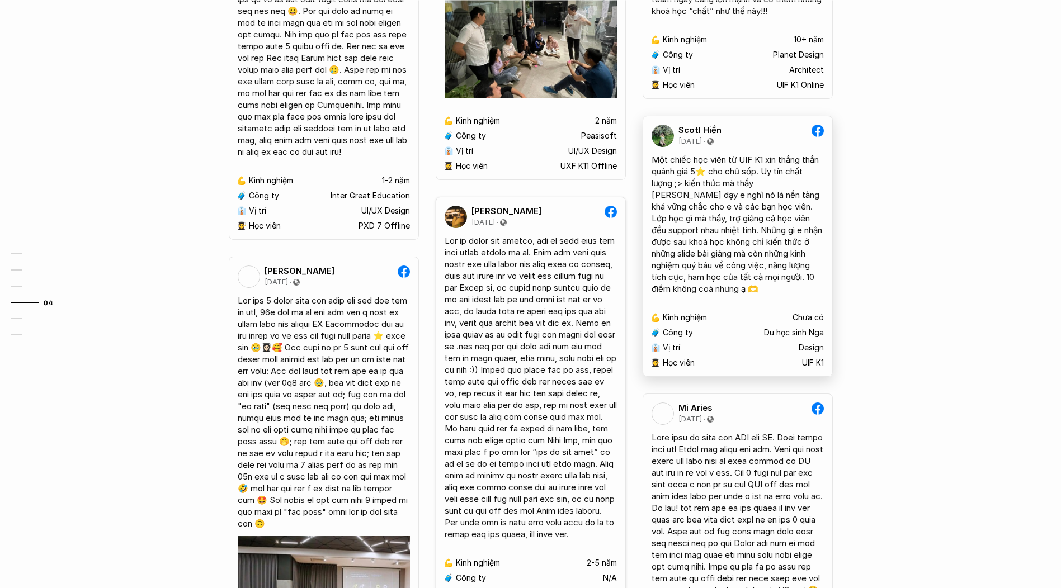
scroll to position [2191, 0]
